Goal: Information Seeking & Learning: Find specific fact

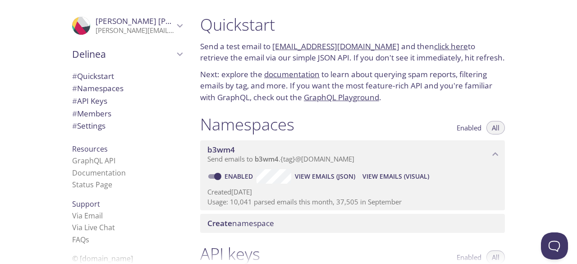
click at [105, 125] on span "# Settings" at bounding box center [127, 126] width 110 height 12
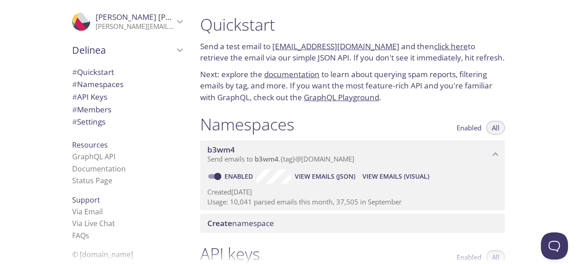
click at [188, 9] on div at bounding box center [288, 7] width 577 height 14
click at [100, 49] on span "Delinea" at bounding box center [123, 50] width 102 height 13
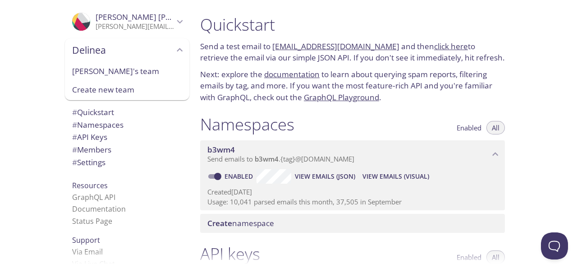
click at [100, 49] on span "Delinea" at bounding box center [123, 50] width 102 height 13
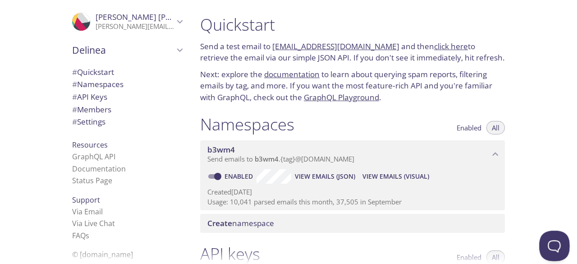
click at [555, 243] on button "Open Beacon popover" at bounding box center [552, 243] width 27 height 27
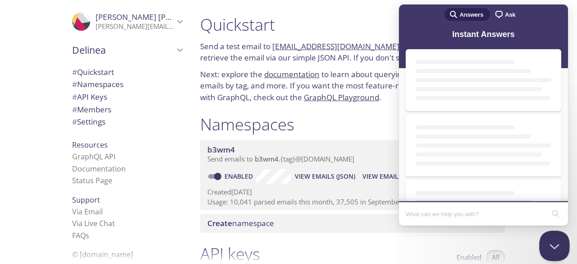
scroll to position [0, 0]
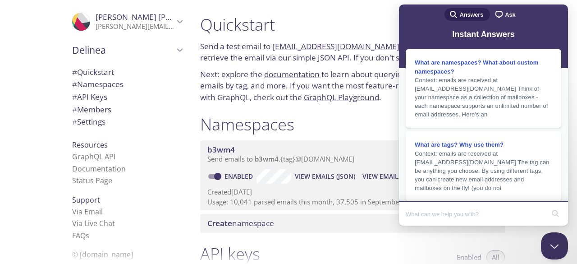
click at [475, 211] on input "Search Doc articles" at bounding box center [475, 213] width 139 height 19
type input "what is the server for this"
click button "search" at bounding box center [555, 213] width 14 height 14
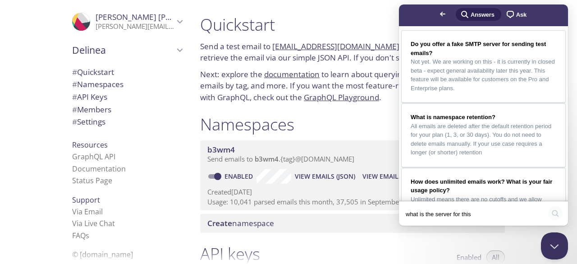
click at [555, 215] on button "search" at bounding box center [555, 213] width 14 height 14
click at [491, 40] on span "Do you offer a fake SMTP server for sending test emails?" at bounding box center [478, 48] width 135 height 16
click at [490, 73] on span "Not yet. We are working on this - it is currently in closed beta - expect gener…" at bounding box center [483, 73] width 144 height 33
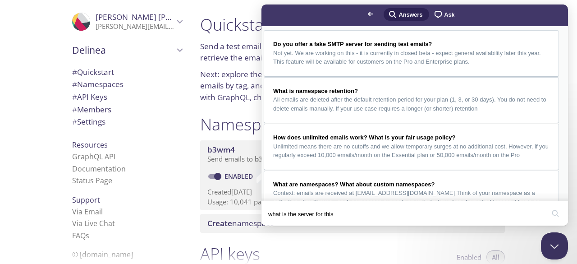
click at [278, 226] on button "Close" at bounding box center [270, 232] width 16 height 12
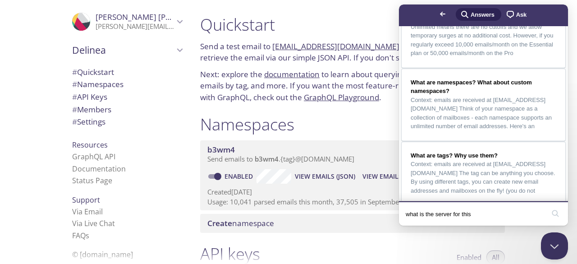
scroll to position [177, 0]
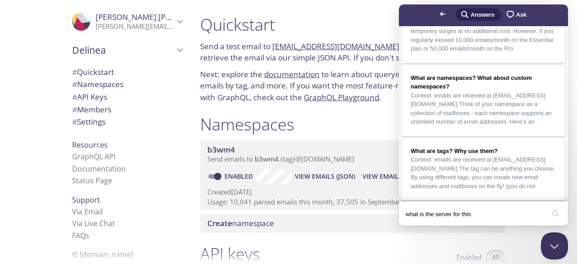
click at [348, 120] on div "Namespaces Enabled All" at bounding box center [352, 125] width 305 height 23
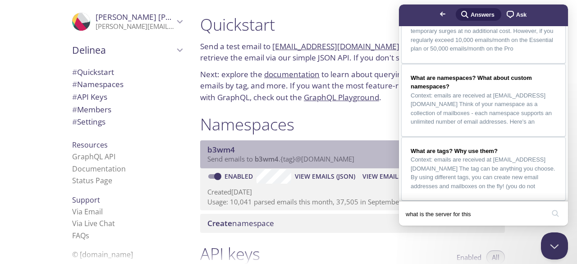
click at [302, 157] on span "Send emails to b3wm4 . {tag} @inbox.testmail.app" at bounding box center [280, 158] width 147 height 9
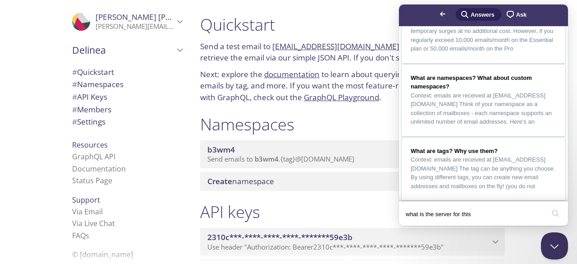
click at [302, 157] on span "Send emails to b3wm4 . {tag} @inbox.testmail.app" at bounding box center [280, 158] width 147 height 9
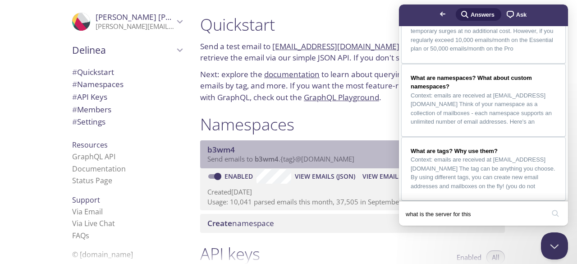
drag, startPoint x: 376, startPoint y: 158, endPoint x: 343, endPoint y: 156, distance: 32.5
click at [343, 156] on p "Send emails to b3wm4 . {tag} @inbox.testmail.app" at bounding box center [348, 159] width 282 height 9
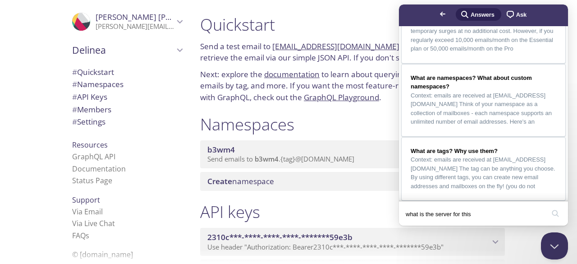
click at [343, 156] on span "Send emails to b3wm4 . {tag} @inbox.testmail.app" at bounding box center [280, 158] width 147 height 9
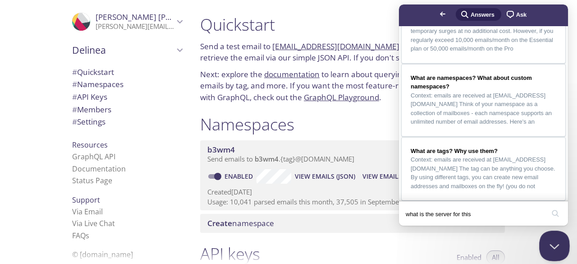
click at [550, 242] on button "Close Beacon popover" at bounding box center [552, 243] width 27 height 27
